Goal: Navigation & Orientation: Understand site structure

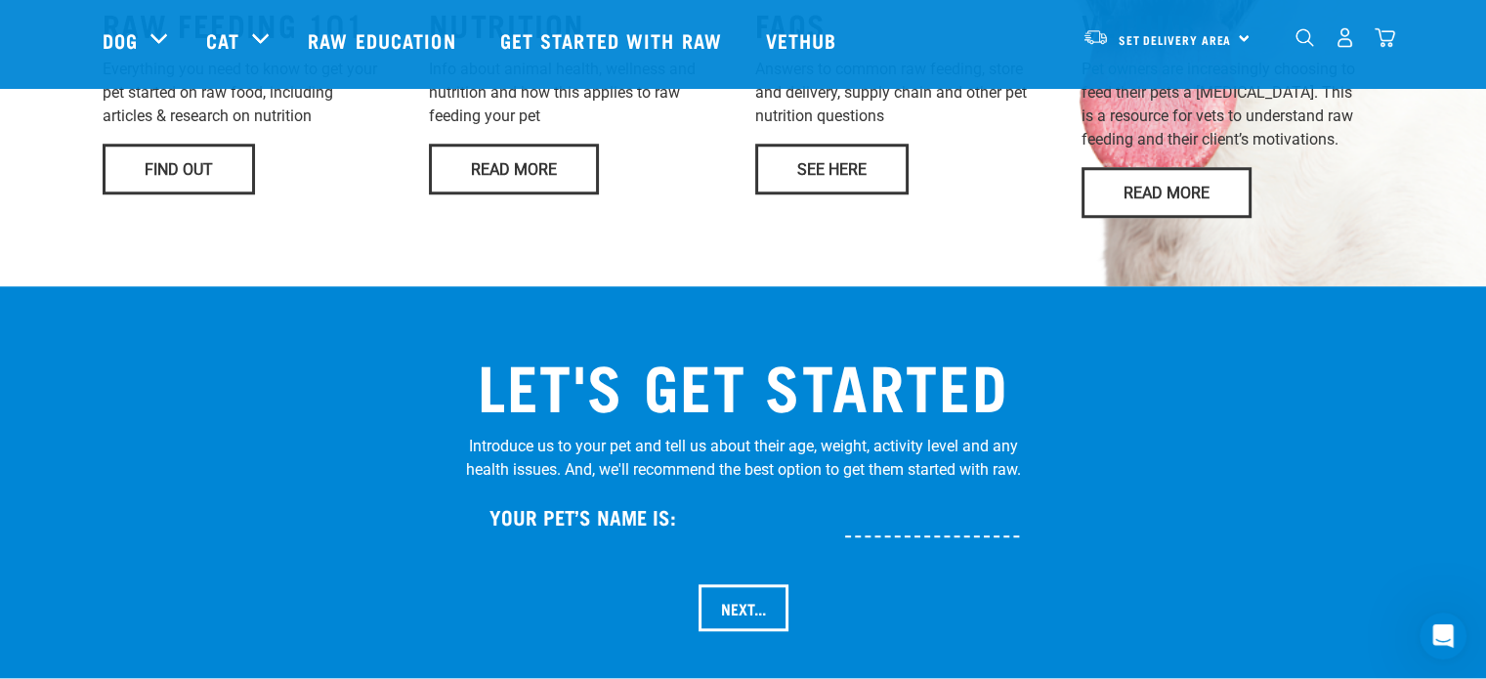
scroll to position [1759, 0]
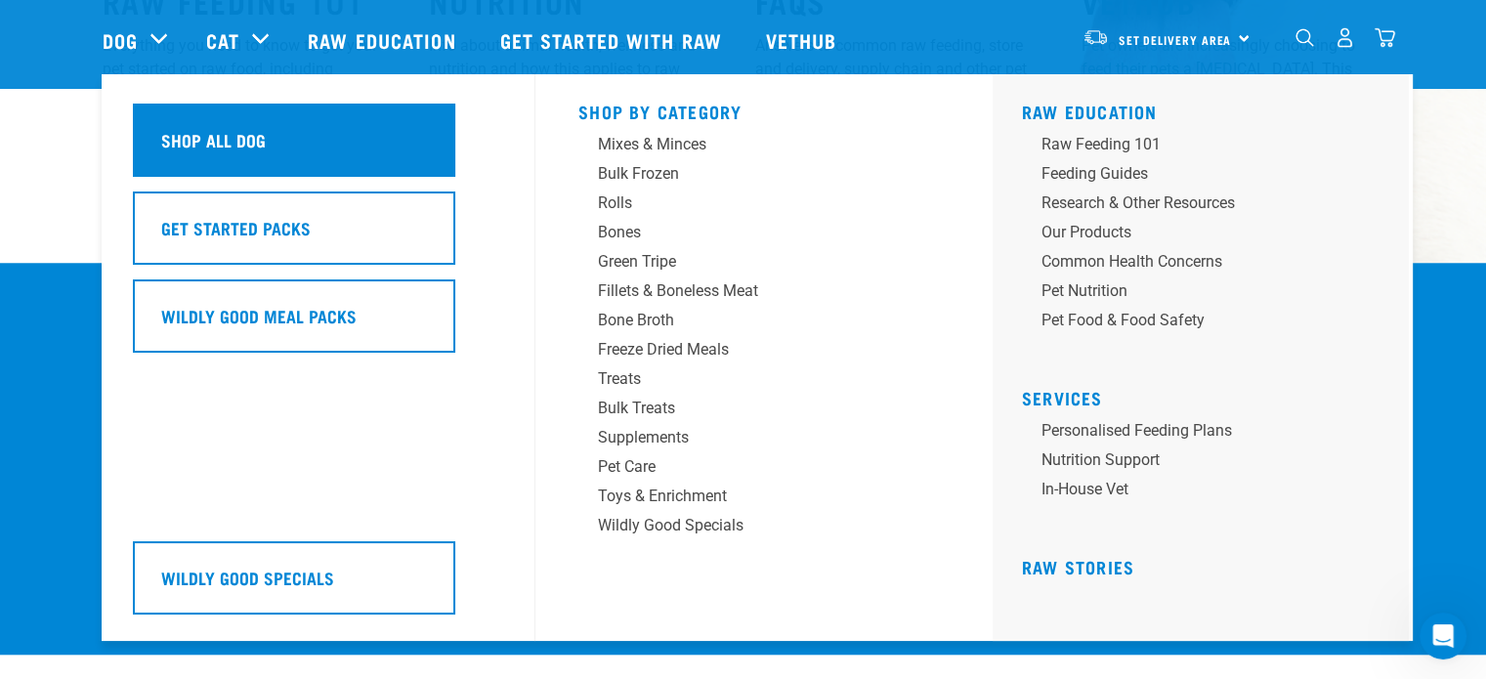
click at [196, 146] on h5 "Shop All Dog" at bounding box center [213, 139] width 105 height 25
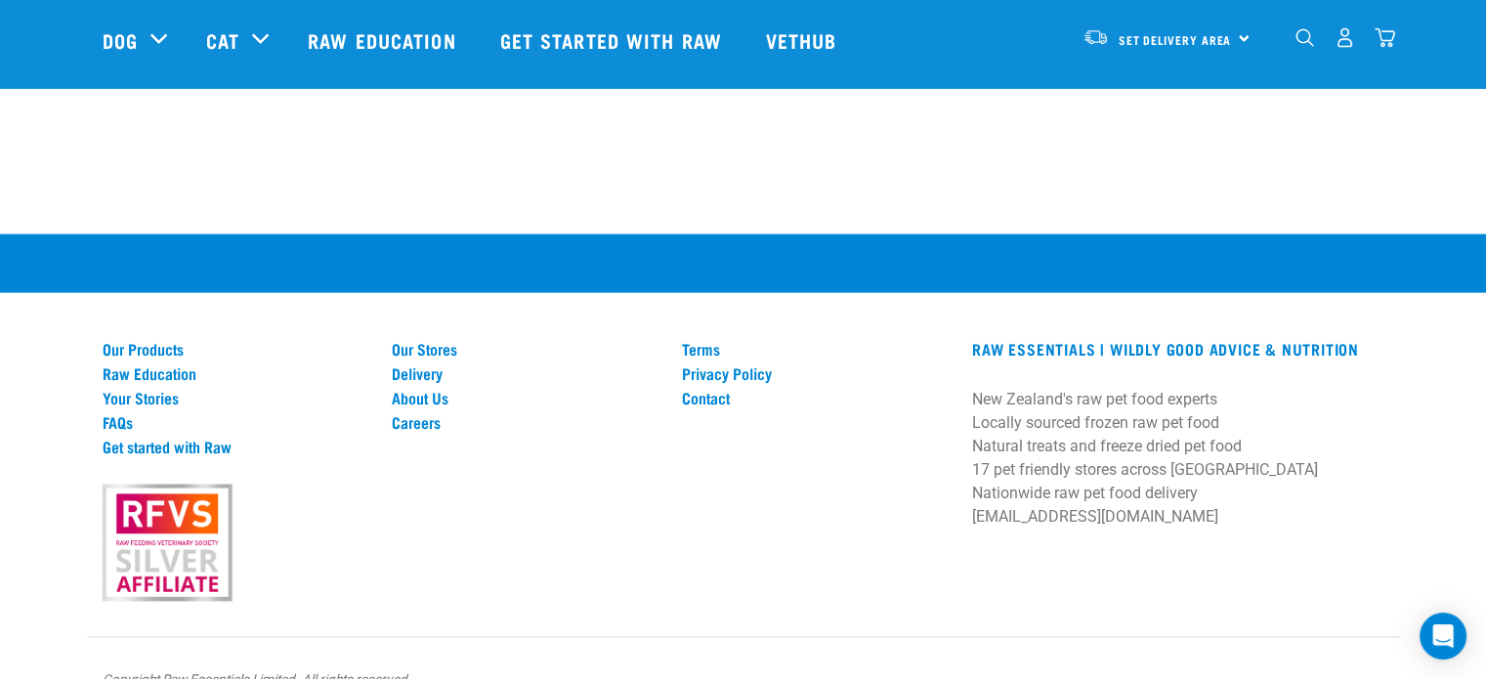
scroll to position [4172, 0]
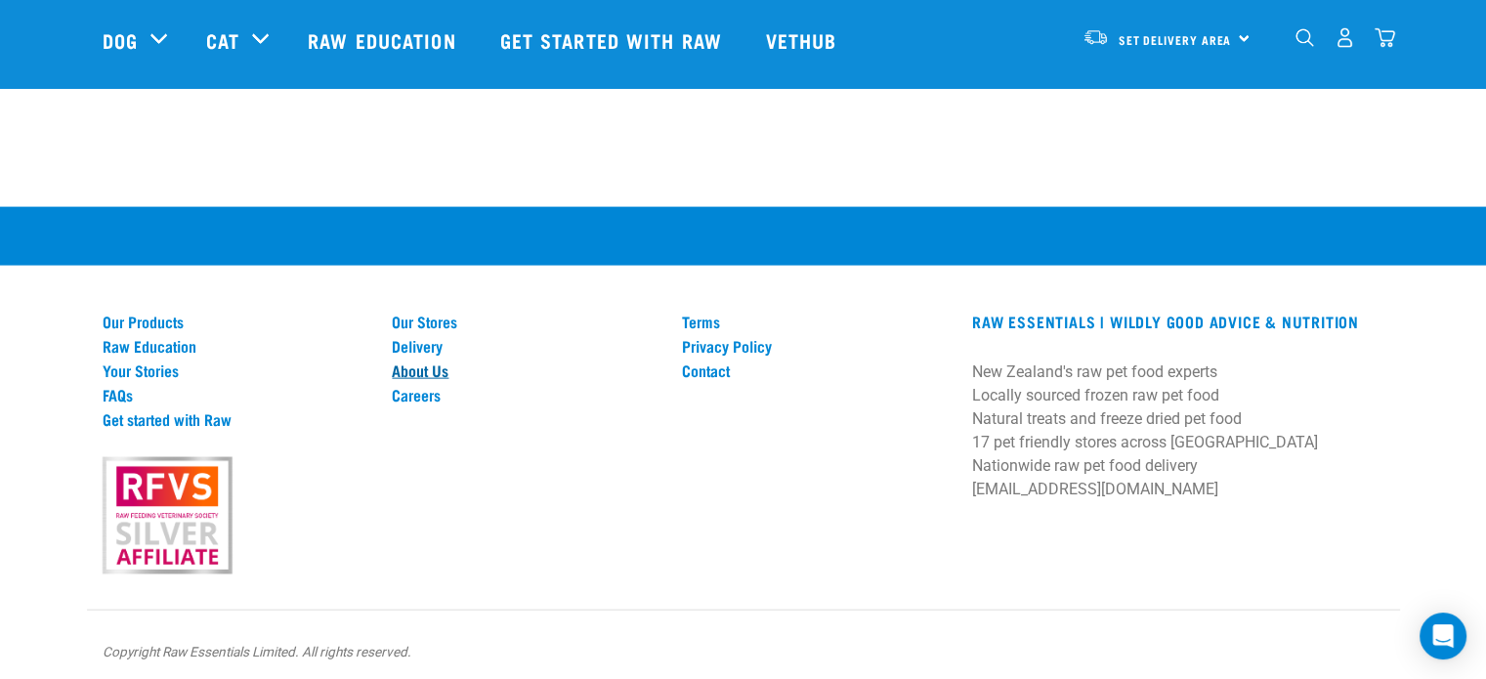
click at [436, 366] on link "About Us" at bounding box center [525, 371] width 267 height 18
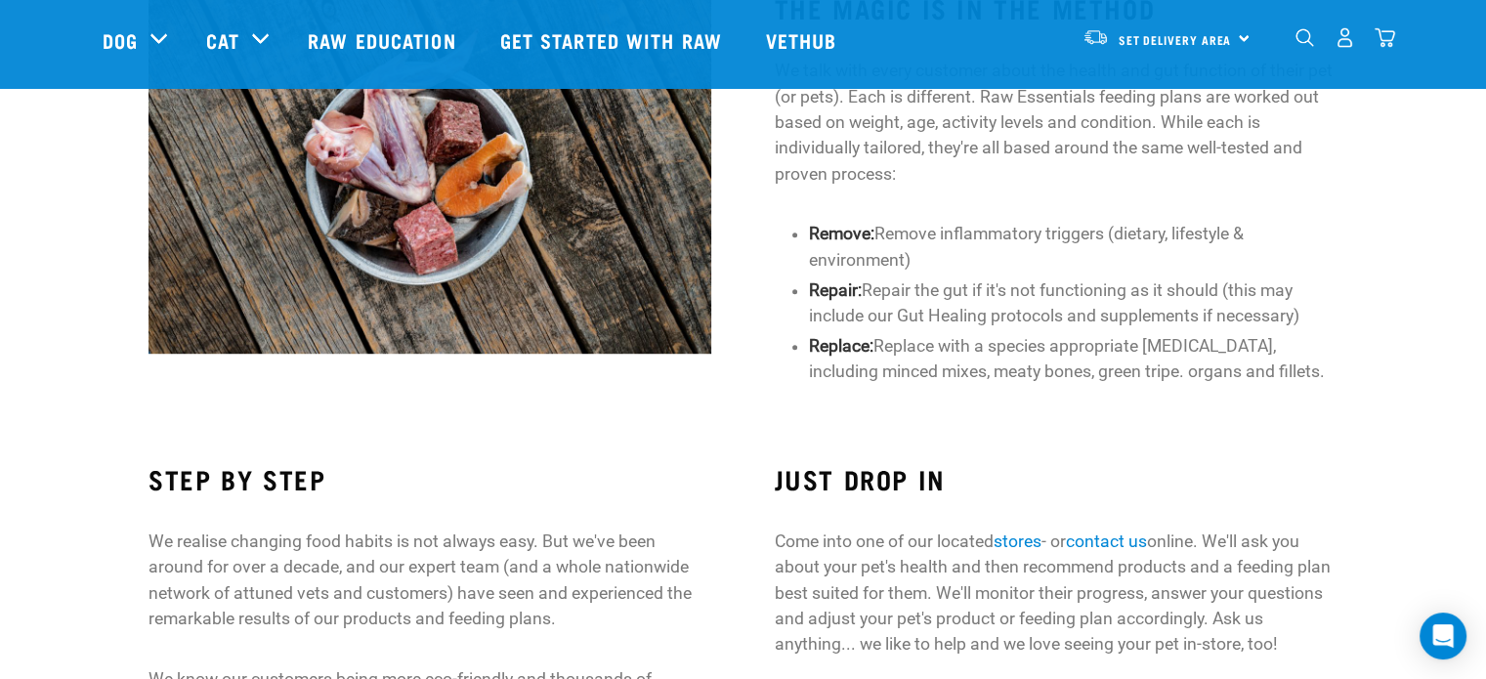
scroll to position [1136, 0]
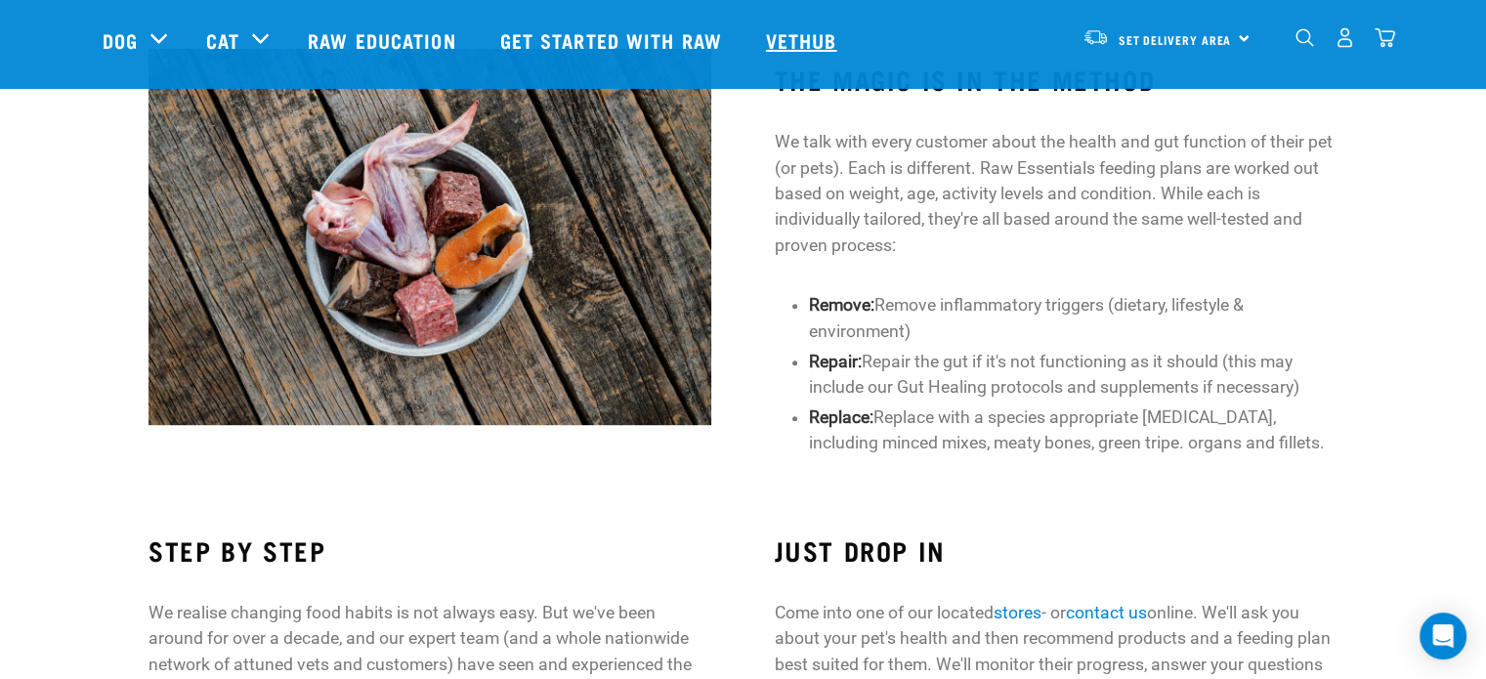
click at [821, 45] on link "Vethub" at bounding box center [804, 40] width 115 height 78
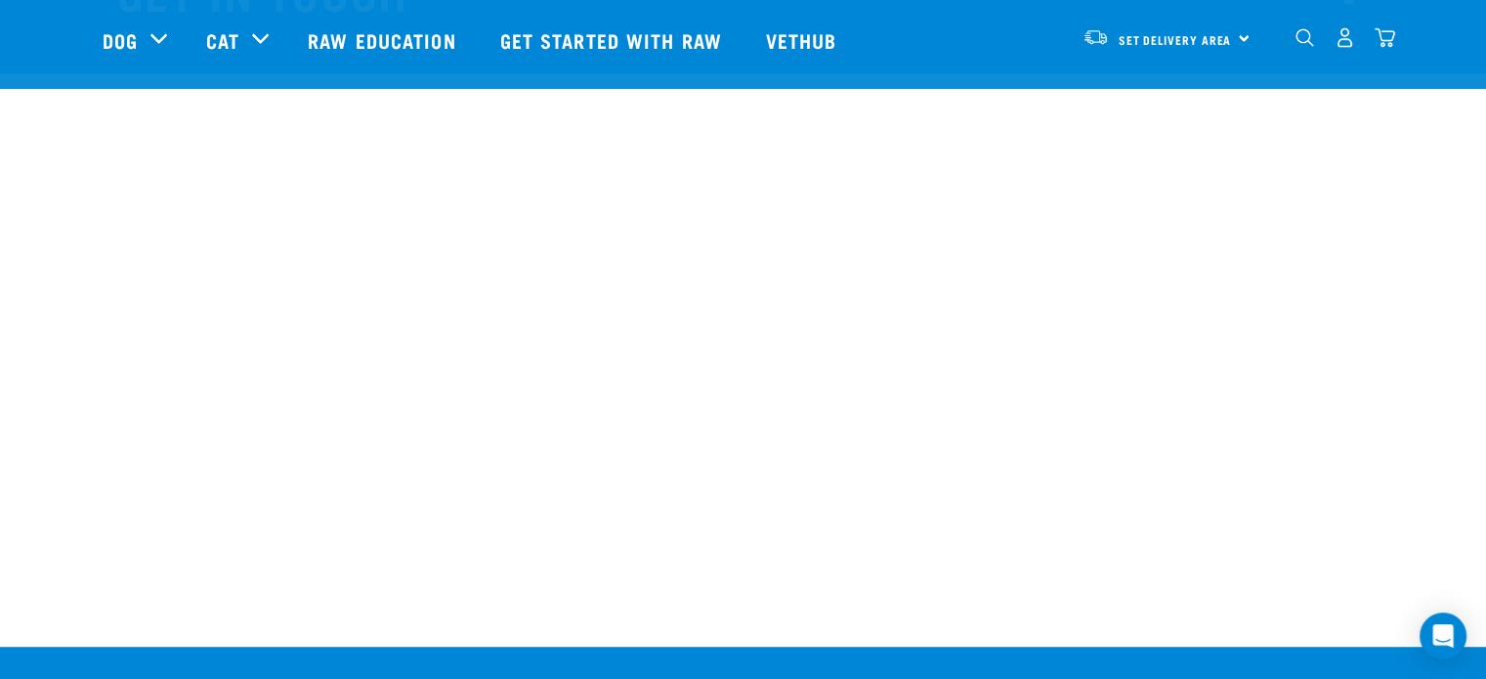
scroll to position [16096, 0]
